Goal: Task Accomplishment & Management: Use online tool/utility

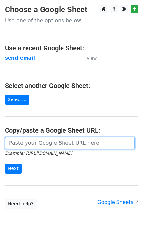
drag, startPoint x: 26, startPoint y: 143, endPoint x: 36, endPoint y: 145, distance: 10.5
click at [26, 142] on input "url" at bounding box center [70, 143] width 130 height 12
paste input "https://docs.google.com/spreadsheets/d/1DuVyZ3RB_pF7o13Ca-pe4wTEgb1TaBDVyv12yHW…"
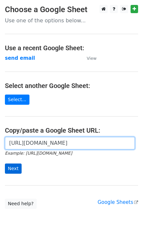
type input "https://docs.google.com/spreadsheets/d/1DuVyZ3RB_pF7o13Ca-pe4wTEgb1TaBDVyv12yHW…"
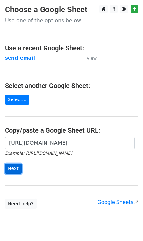
click at [15, 167] on input "Next" at bounding box center [13, 168] width 17 height 10
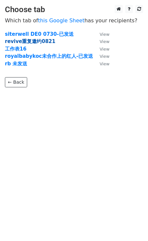
click at [29, 42] on strong "revive重复邀约0821" at bounding box center [30, 41] width 51 height 6
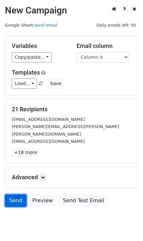
click at [18, 195] on link "Send" at bounding box center [16, 200] width 22 height 12
